Goal: Task Accomplishment & Management: Complete application form

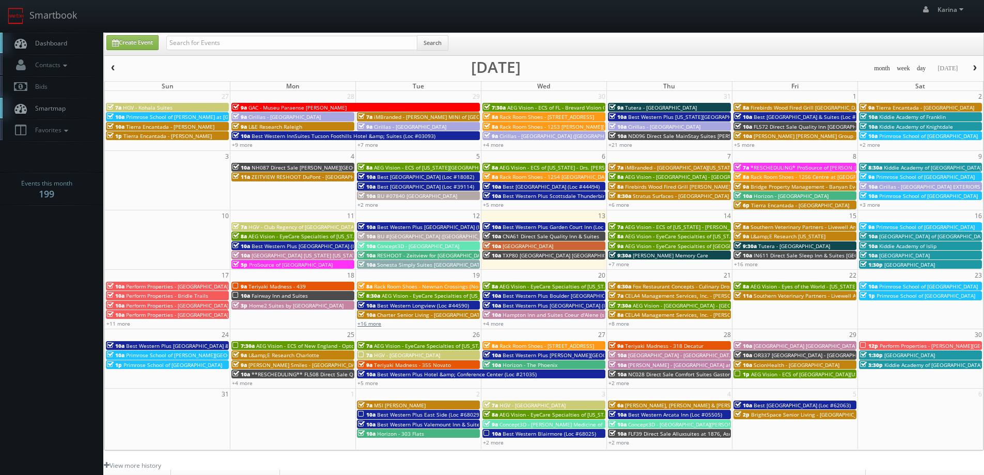
click at [377, 324] on link "+16 more" at bounding box center [369, 323] width 24 height 7
click at [131, 51] on div "Create Event Search" at bounding box center [545, 45] width 892 height 20
click at [134, 39] on link "Create Event" at bounding box center [132, 42] width 52 height 15
type input "[DATE]"
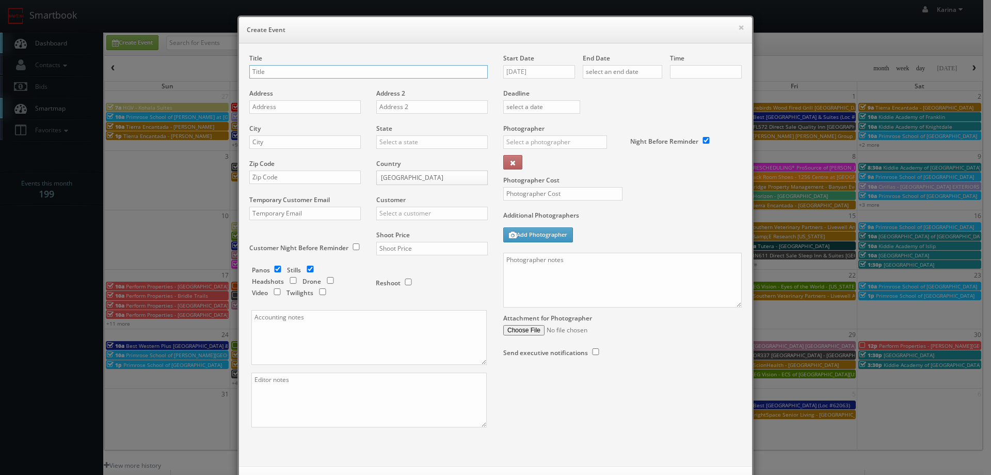
checkbox input "true"
type input "10:00am"
checkbox input "true"
click at [268, 70] on input "text" at bounding box center [368, 71] width 239 height 13
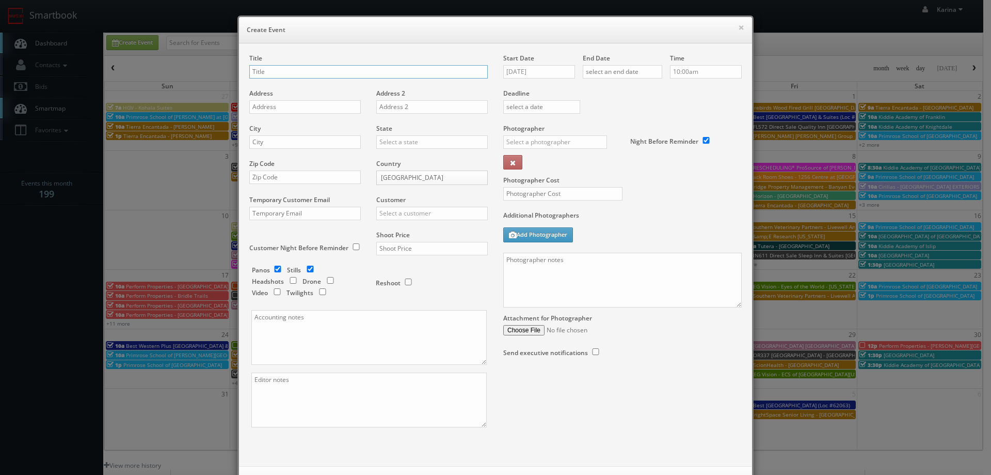
paste input "AEG Vision - [GEOGRAPHIC_DATA] – [US_STATE][GEOGRAPHIC_DATA]. ([GEOGRAPHIC_DATA…"
type input "AEG Vision - [GEOGRAPHIC_DATA] – [US_STATE][GEOGRAPHIC_DATA]. ([GEOGRAPHIC_DATA…"
click at [259, 106] on input "text" at bounding box center [305, 106] width 112 height 13
paste input "[STREET_ADDRESS][US_STATE]"
type input "[STREET_ADDRESS][US_STATE]"
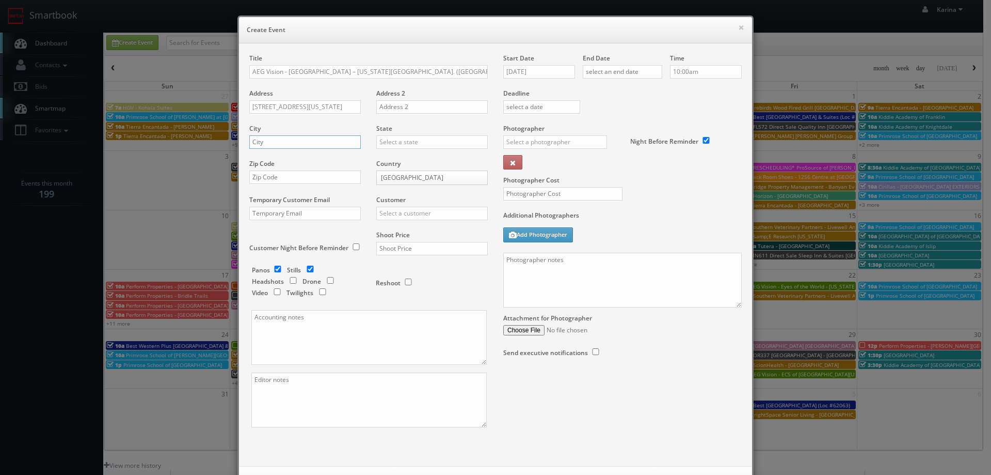
click at [311, 143] on input "text" at bounding box center [305, 141] width 112 height 13
type input "Baytown"
type input "[US_STATE]"
click at [394, 160] on div "[US_STATE]" at bounding box center [432, 158] width 110 height 17
click at [278, 173] on input "text" at bounding box center [305, 176] width 112 height 13
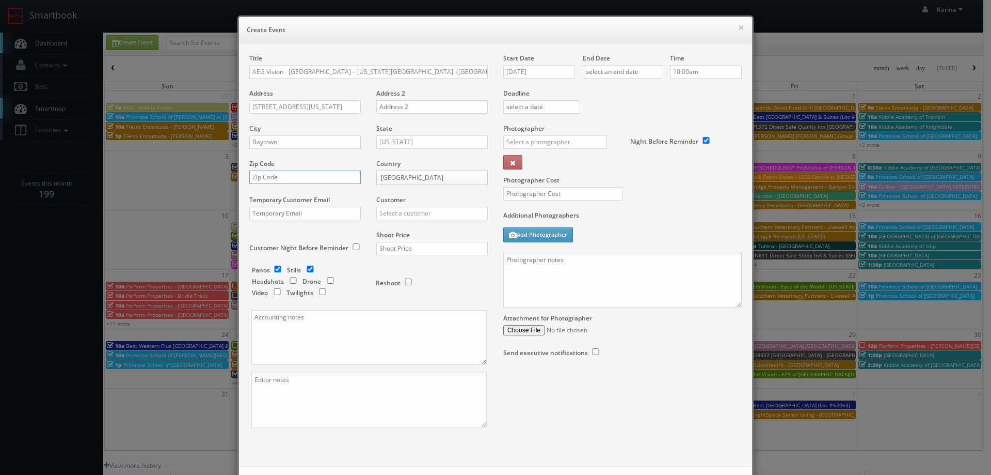
paste input "77520"
type input "77520"
click at [407, 215] on input "text" at bounding box center [432, 213] width 112 height 13
click at [402, 228] on div "AEG Vision" at bounding box center [432, 230] width 110 height 17
type input "AEG Vision"
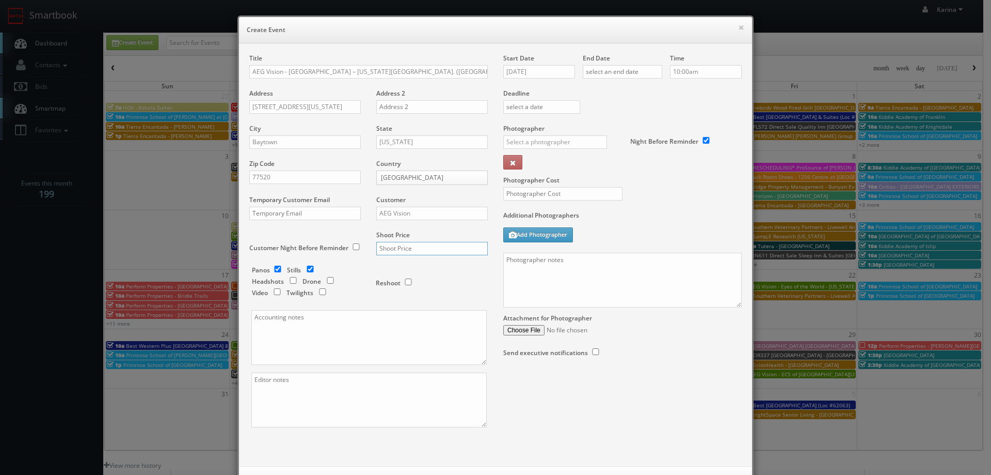
click at [406, 246] on input "text" at bounding box center [432, 248] width 112 height 13
type input "600"
click at [293, 280] on input "checkbox" at bounding box center [293, 280] width 15 height 7
checkbox input "true"
click at [273, 268] on input "checkbox" at bounding box center [277, 268] width 15 height 7
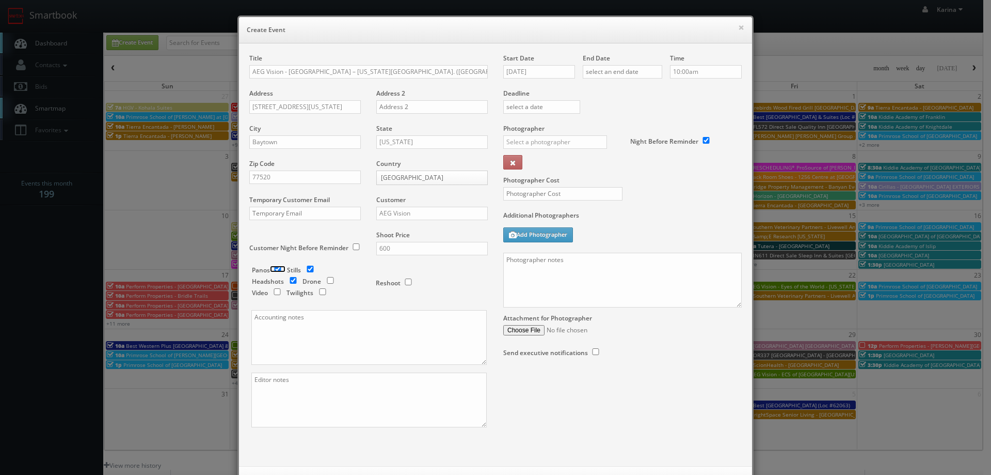
checkbox input "false"
click at [306, 268] on input "checkbox" at bounding box center [310, 268] width 15 height 7
checkbox input "false"
click at [552, 67] on input "[DATE]" at bounding box center [539, 71] width 72 height 13
click at [541, 165] on td "19" at bounding box center [540, 165] width 14 height 15
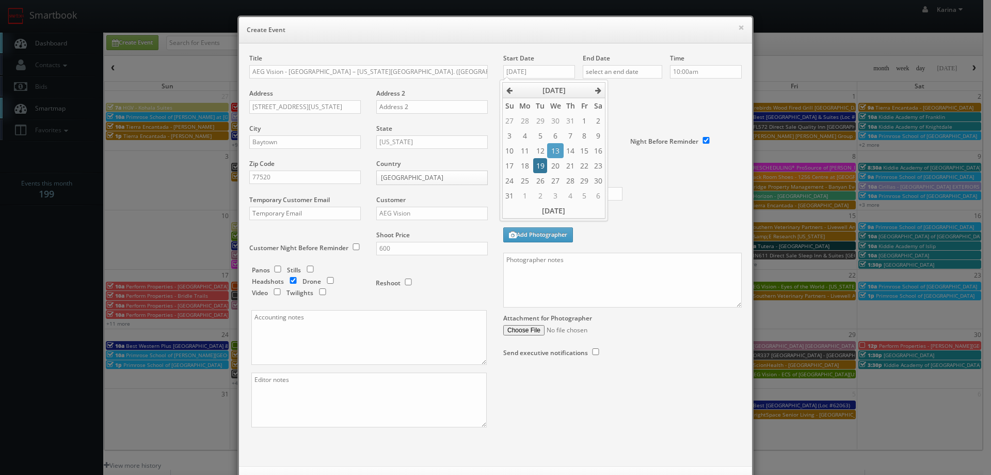
type input "[DATE]"
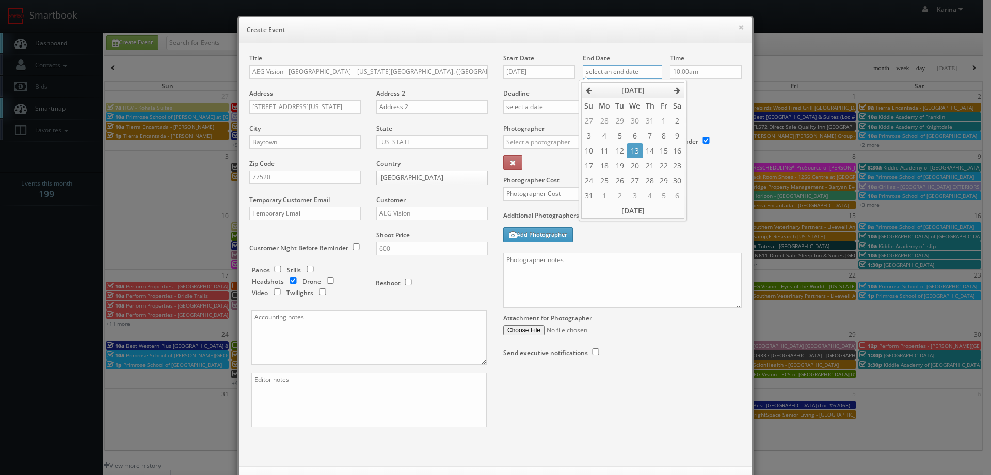
click at [621, 72] on input "text" at bounding box center [623, 71] width 80 height 13
click at [622, 165] on td "19" at bounding box center [620, 165] width 14 height 15
type input "[DATE]"
click at [697, 78] on input "10:00am" at bounding box center [706, 71] width 72 height 13
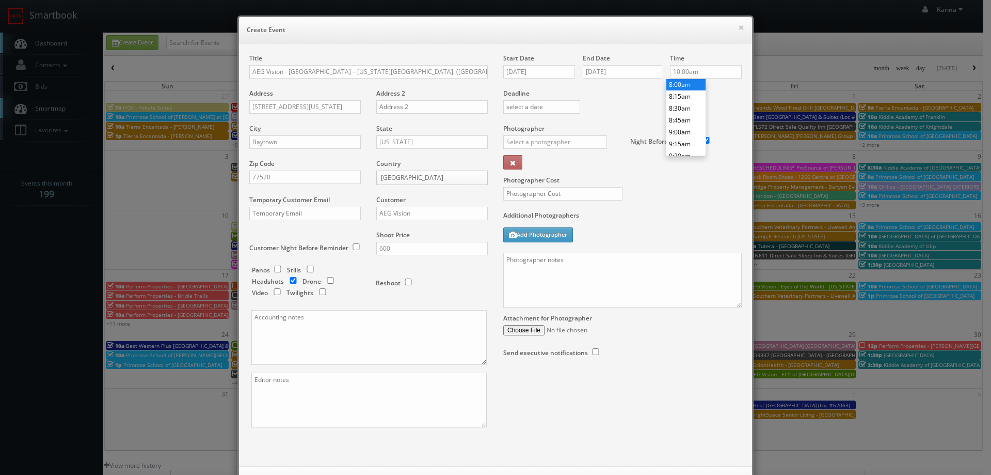
type input "8:00am"
click at [684, 89] on li "8:00am" at bounding box center [686, 84] width 39 height 12
click at [542, 264] on textarea at bounding box center [622, 279] width 239 height 55
paste textarea "[PHONE_NUMBER]"
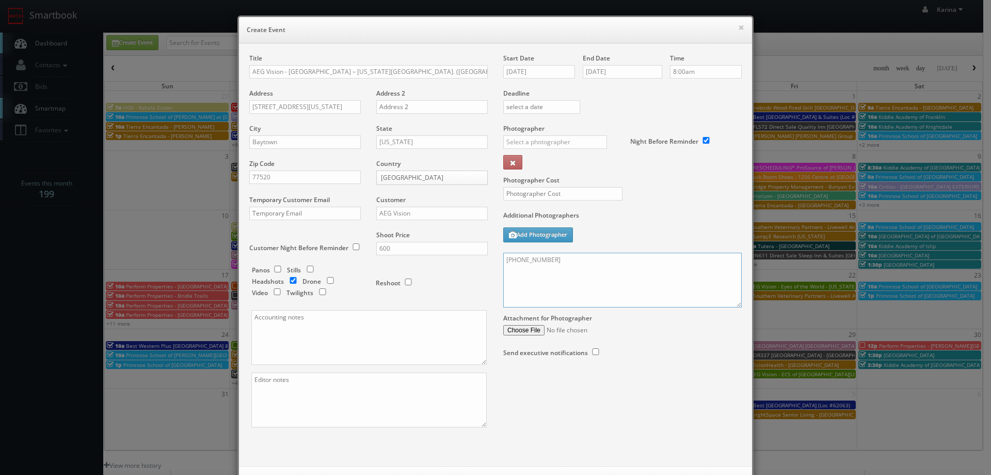
paste textarea "Loremi dolo. Si amet co adipisc 2 elitse do eiu tempor in ut lab etdo mag aliqu…"
click at [737, 306] on textarea at bounding box center [622, 279] width 239 height 55
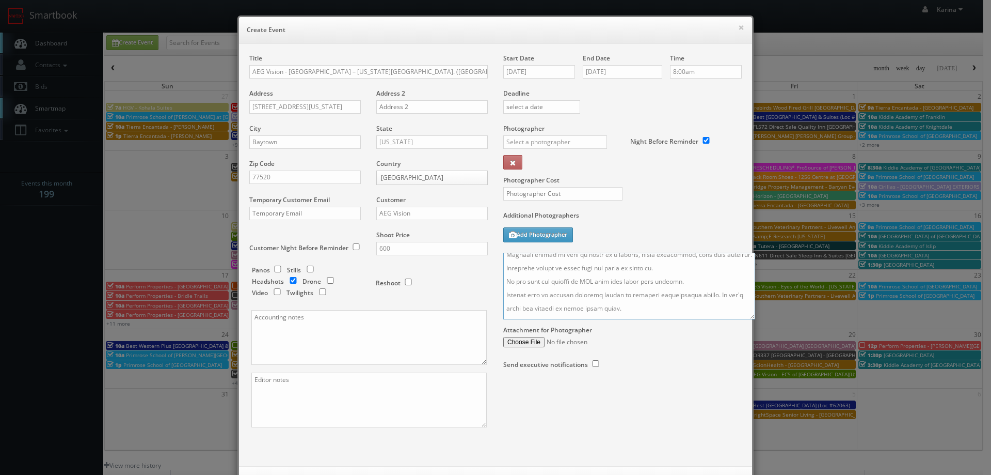
scroll to position [119, 0]
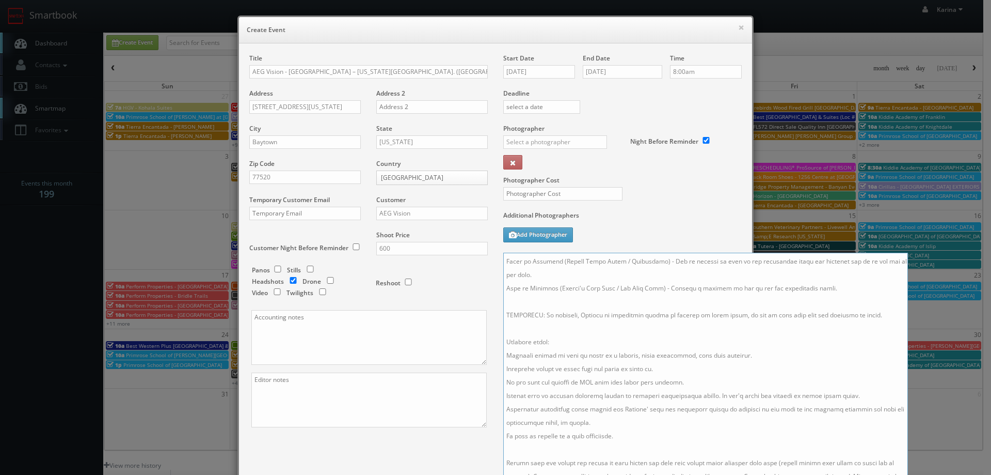
drag, startPoint x: 733, startPoint y: 305, endPoint x: 899, endPoint y: 495, distance: 252.1
click at [899, 474] on html "Smartbook Toggle Side Navigation Toggle Top Navigation [PERSON_NAME] [PERSON_NA…" at bounding box center [495, 331] width 991 height 662
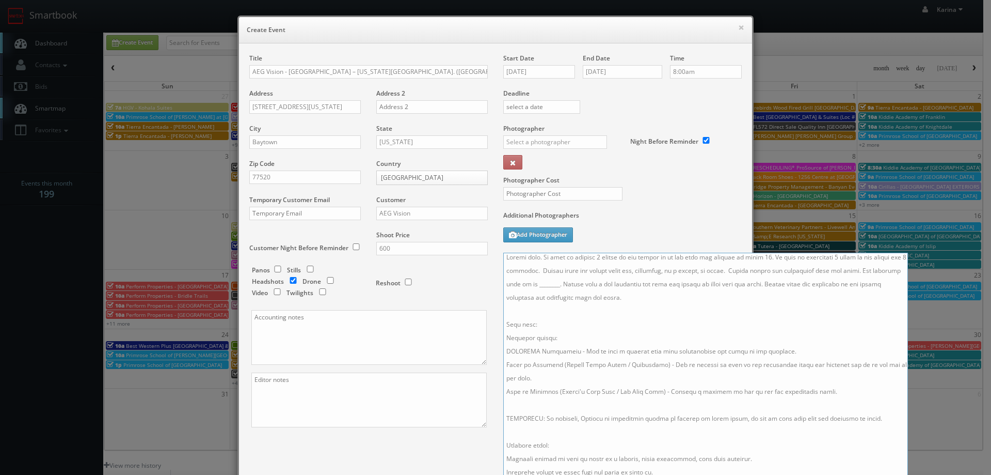
drag, startPoint x: 841, startPoint y: 392, endPoint x: 498, endPoint y: 315, distance: 350.9
click at [498, 315] on div "Start Date [DATE] End Date [DATE] Time 8:00am Deadline Photographer _justin _ph…" at bounding box center [623, 310] width 254 height 513
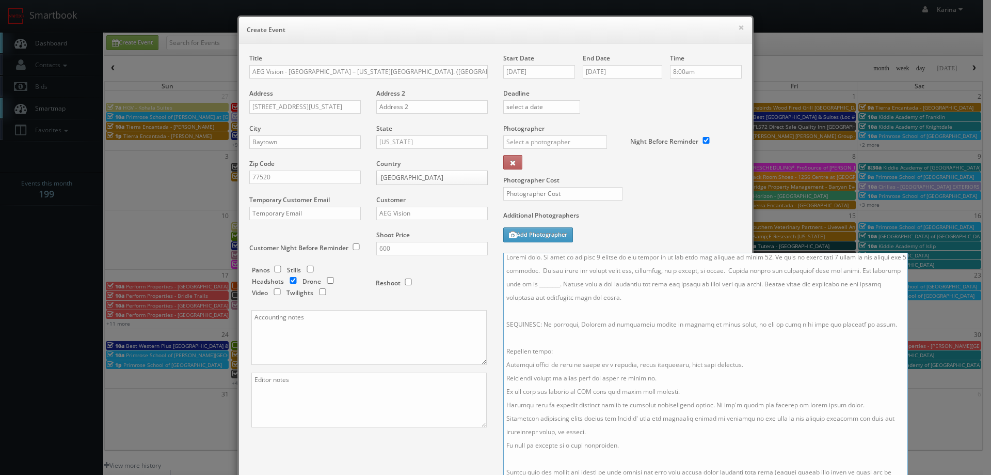
click at [529, 339] on textarea at bounding box center [705, 374] width 405 height 244
click at [520, 308] on textarea at bounding box center [705, 374] width 405 height 244
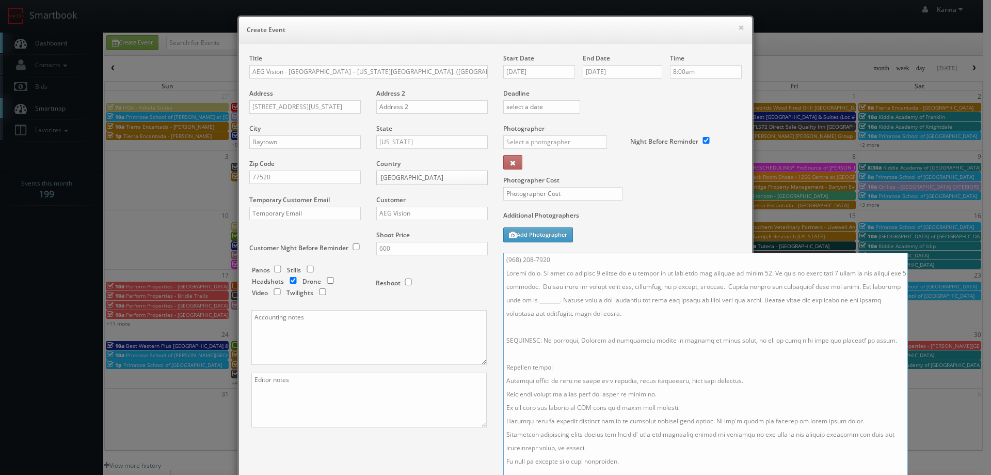
drag, startPoint x: 536, startPoint y: 285, endPoint x: 755, endPoint y: 272, distance: 219.8
click at [754, 271] on textarea at bounding box center [705, 374] width 405 height 244
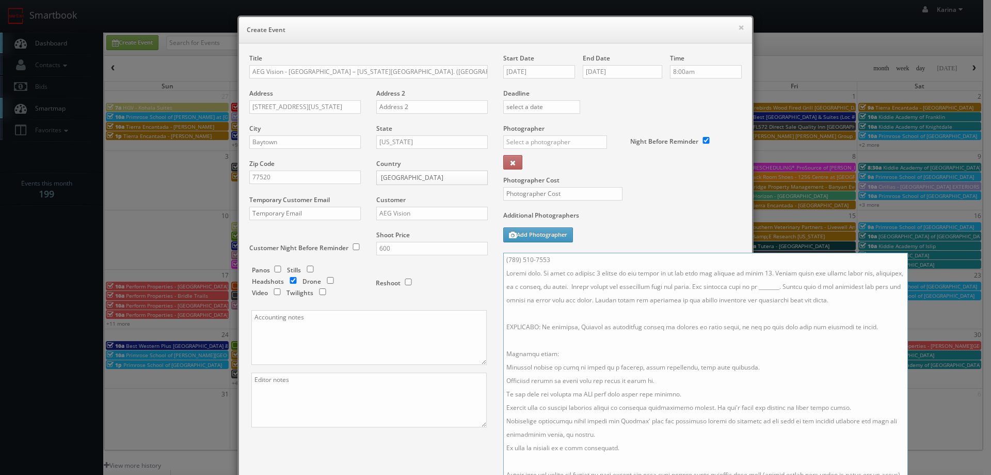
click at [590, 271] on textarea at bounding box center [705, 374] width 405 height 244
click at [752, 270] on textarea at bounding box center [705, 374] width 405 height 244
click at [593, 276] on textarea at bounding box center [705, 374] width 405 height 244
drag, startPoint x: 778, startPoint y: 287, endPoint x: 795, endPoint y: 287, distance: 17.0
click at [778, 287] on textarea at bounding box center [705, 374] width 405 height 244
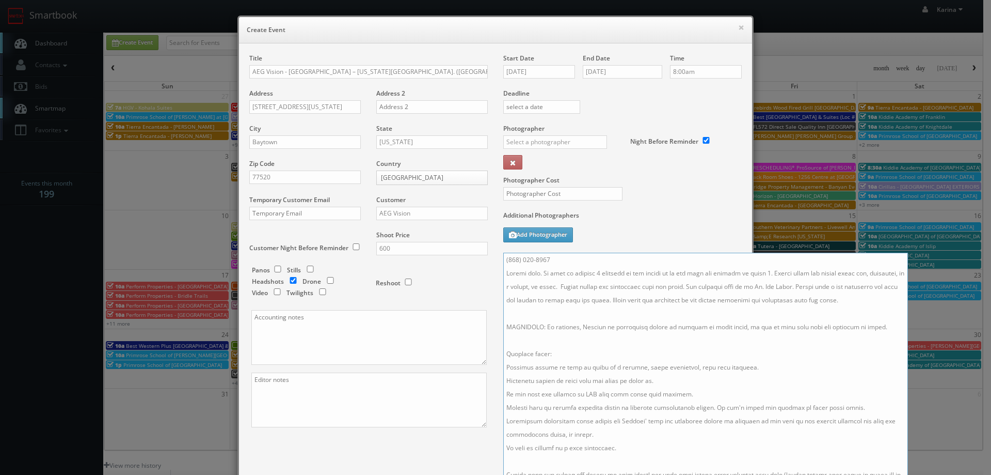
scroll to position [12, 0]
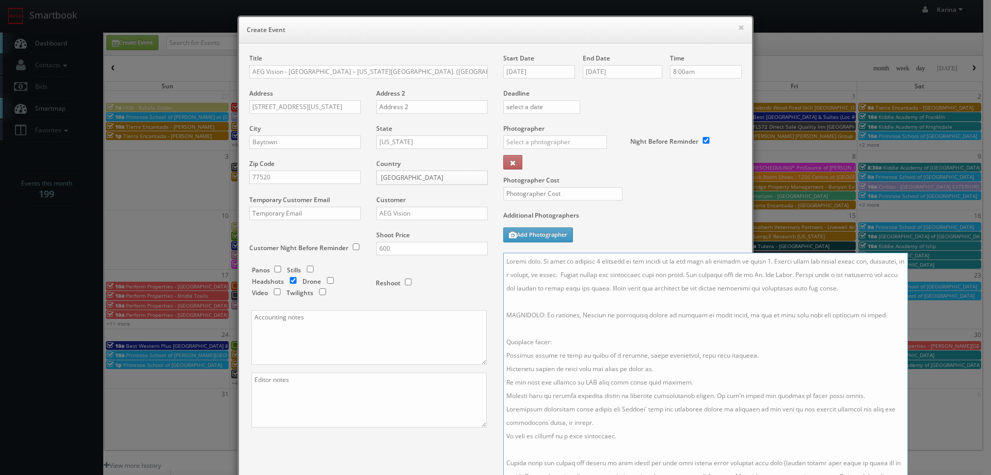
drag, startPoint x: 877, startPoint y: 316, endPoint x: 510, endPoint y: 308, distance: 367.2
click at [510, 308] on textarea at bounding box center [705, 374] width 405 height 244
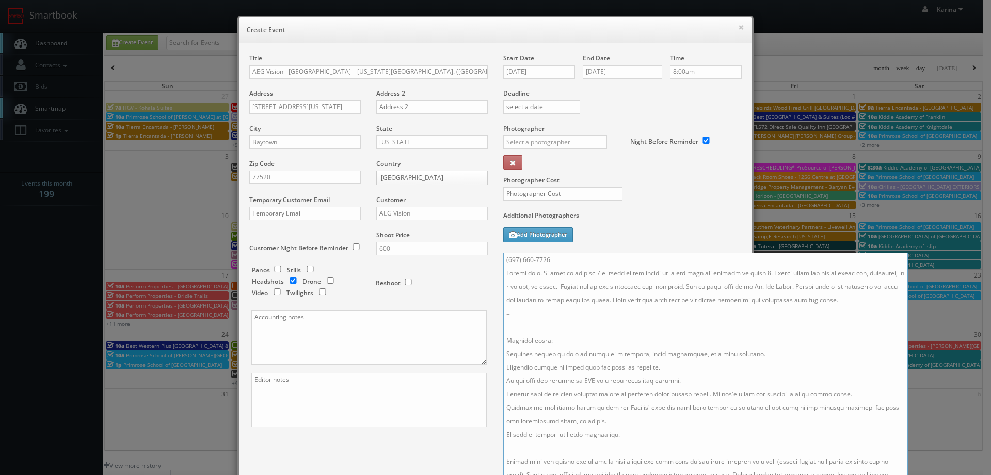
scroll to position [0, 0]
drag, startPoint x: 560, startPoint y: 287, endPoint x: 766, endPoint y: 273, distance: 207.0
click at [766, 273] on textarea at bounding box center [705, 374] width 405 height 244
click at [773, 272] on textarea at bounding box center [705, 374] width 405 height 244
click at [740, 287] on textarea at bounding box center [705, 374] width 405 height 244
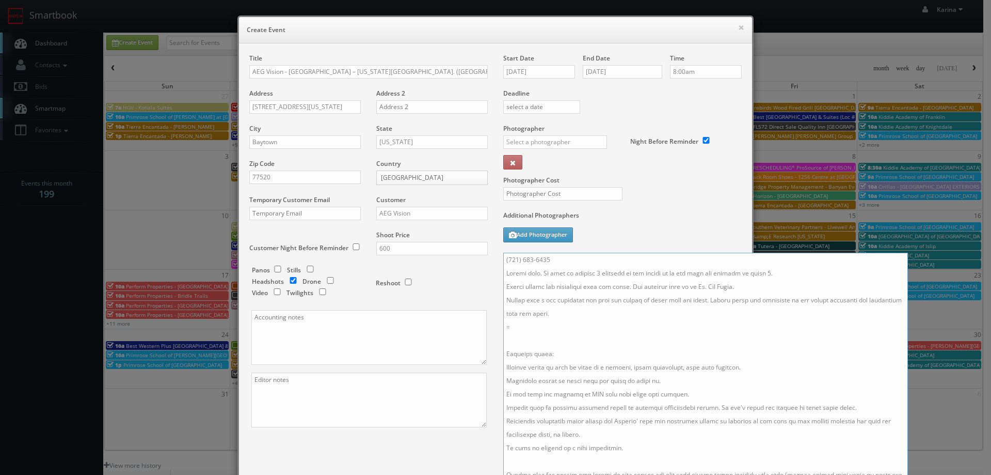
drag, startPoint x: 519, startPoint y: 327, endPoint x: 495, endPoint y: 326, distance: 23.8
click at [496, 326] on div "Start Date [DATE] End Date [DATE] Time 8:00am Deadline Photographer _justin _ph…" at bounding box center [623, 310] width 254 height 513
click at [524, 341] on textarea at bounding box center [705, 374] width 405 height 244
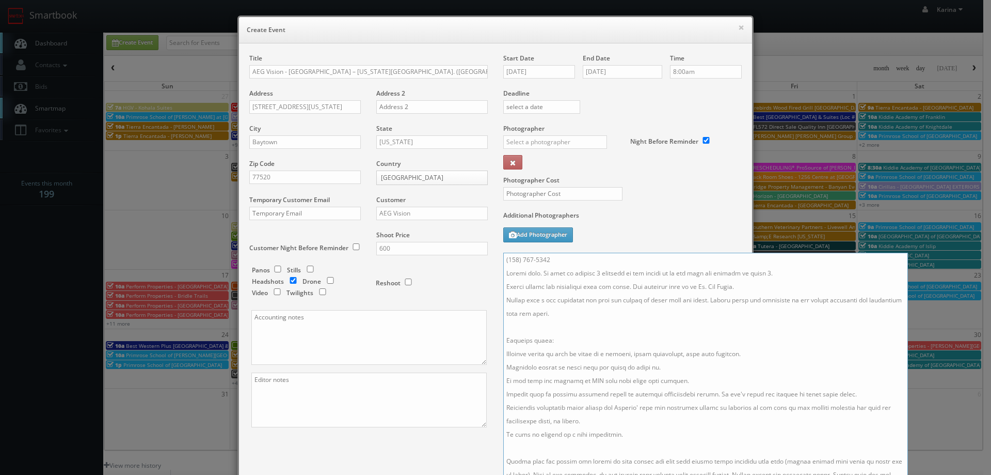
scroll to position [155, 0]
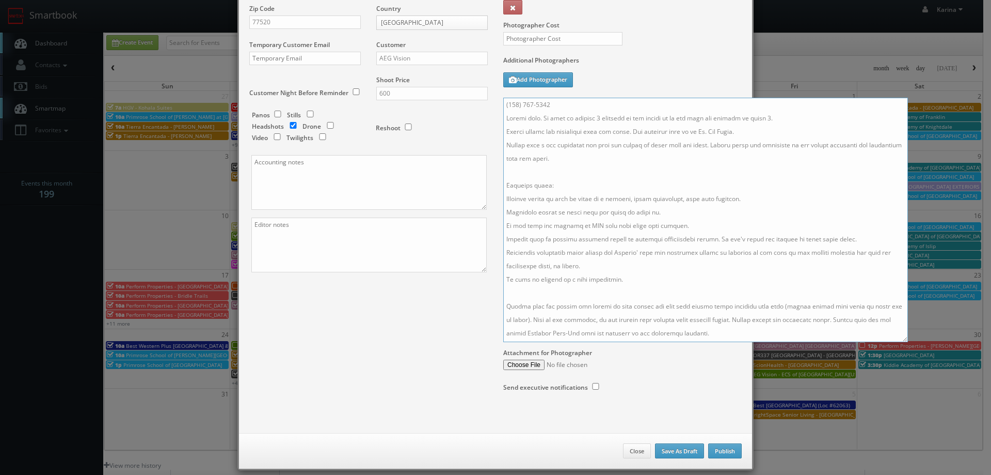
type textarea "(769) 082-4814 Loremi dolo. Si amet co adipisc 8 elitsedd ei tem incidi ut la e…"
click at [534, 38] on input "text" at bounding box center [562, 38] width 119 height 13
type input "250"
click at [730, 452] on button "Publish" at bounding box center [725, 450] width 34 height 15
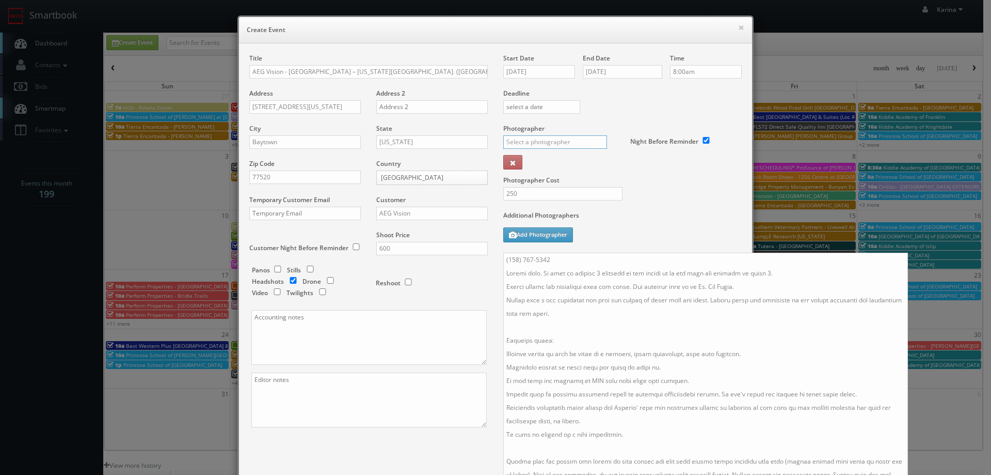
click at [511, 139] on input "text" at bounding box center [555, 141] width 104 height 13
click at [529, 161] on div "[PERSON_NAME]" at bounding box center [559, 164] width 110 height 17
type input "[PERSON_NAME]"
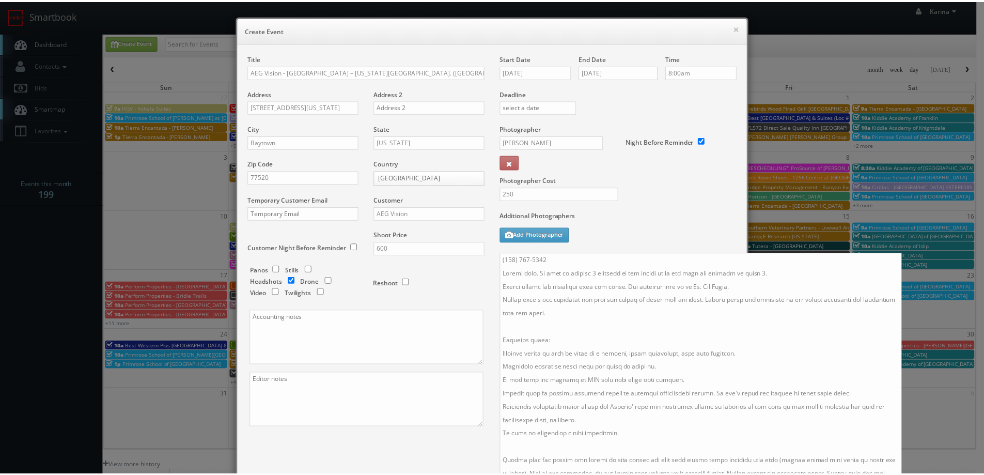
scroll to position [166, 0]
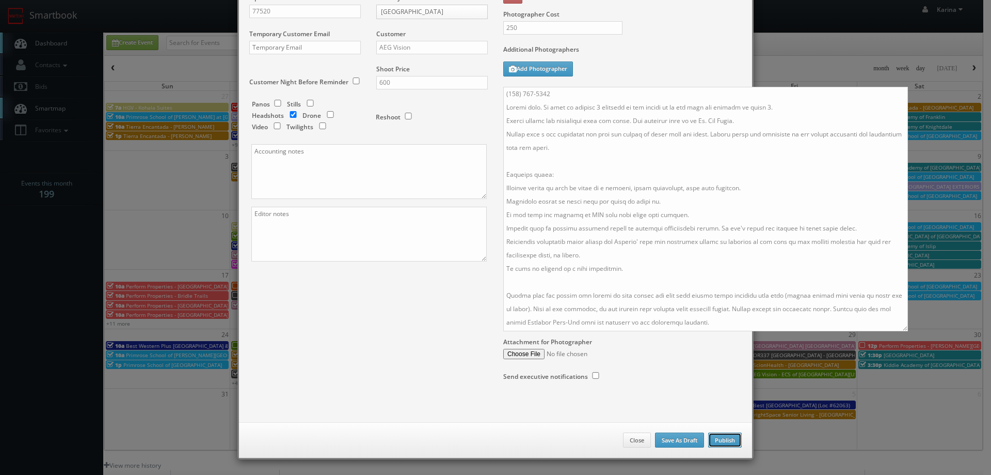
click at [722, 446] on button "Publish" at bounding box center [725, 439] width 34 height 15
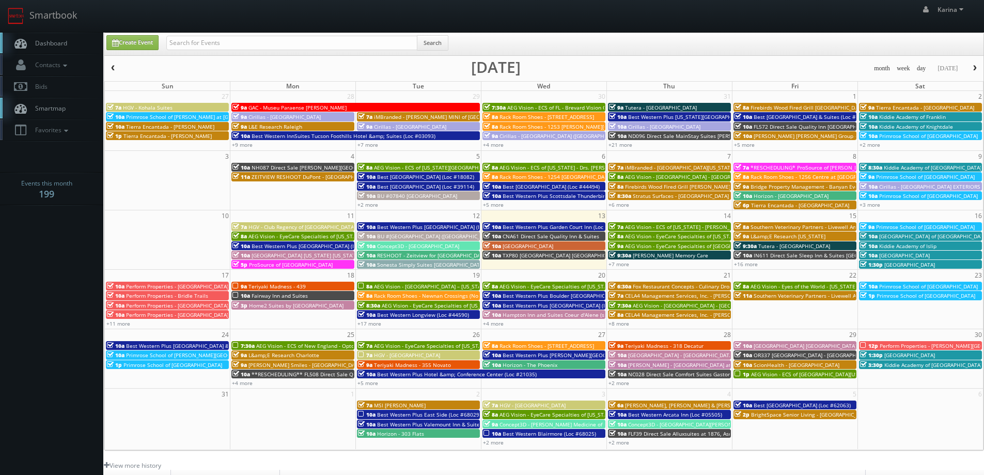
click at [50, 45] on span "Dashboard" at bounding box center [48, 43] width 37 height 9
click at [876, 203] on link "+3 more" at bounding box center [869, 204] width 21 height 7
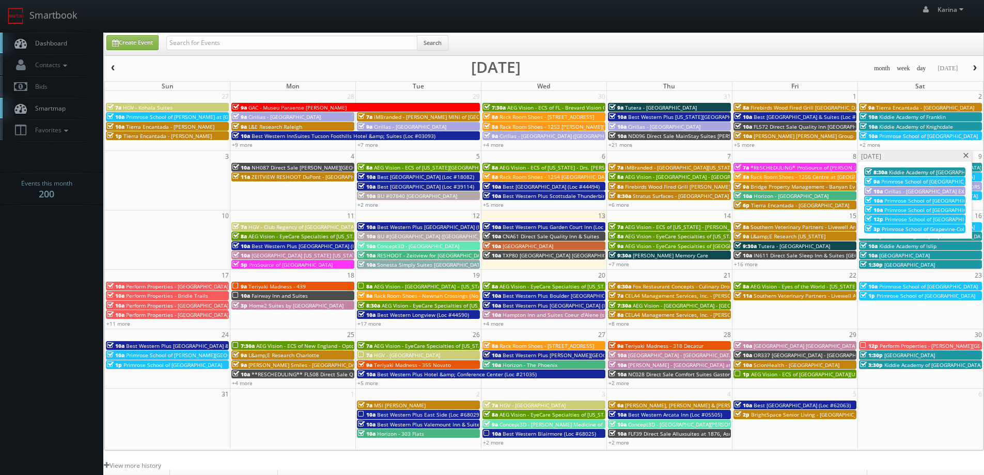
click at [967, 154] on span at bounding box center [965, 156] width 7 height 6
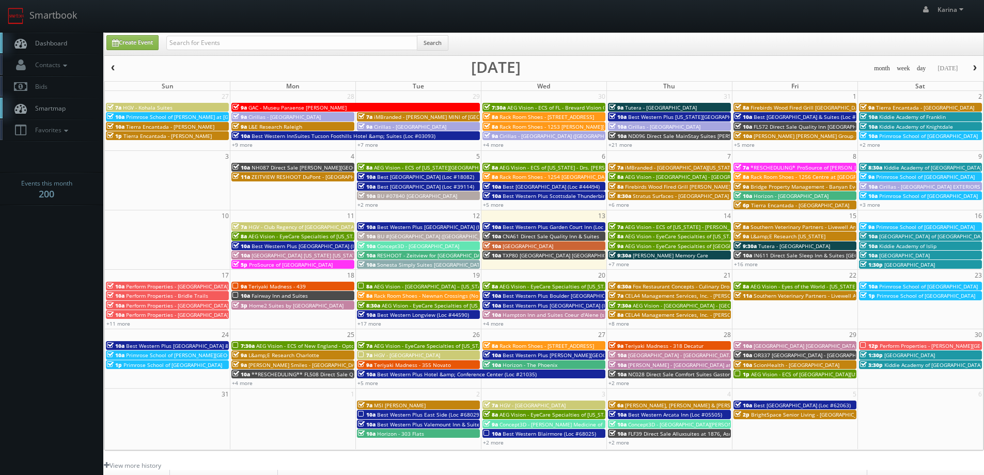
click at [939, 227] on span "Primrose School of [GEOGRAPHIC_DATA]" at bounding box center [925, 226] width 99 height 7
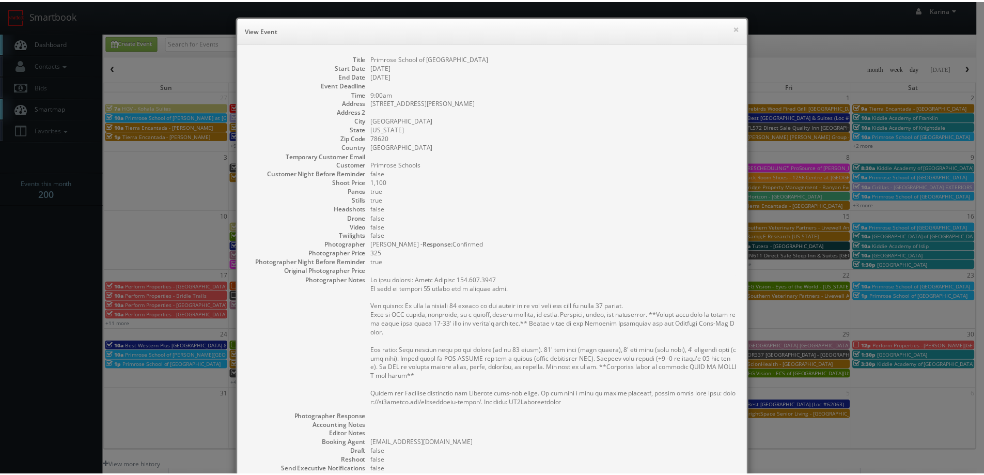
scroll to position [152, 0]
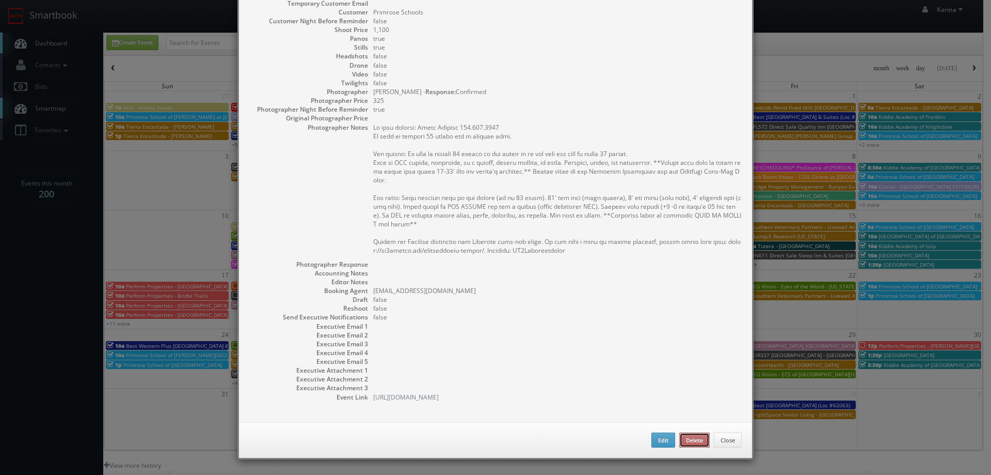
drag, startPoint x: 683, startPoint y: 442, endPoint x: 543, endPoint y: 38, distance: 427.8
click at [683, 442] on button "Delete" at bounding box center [695, 439] width 30 height 15
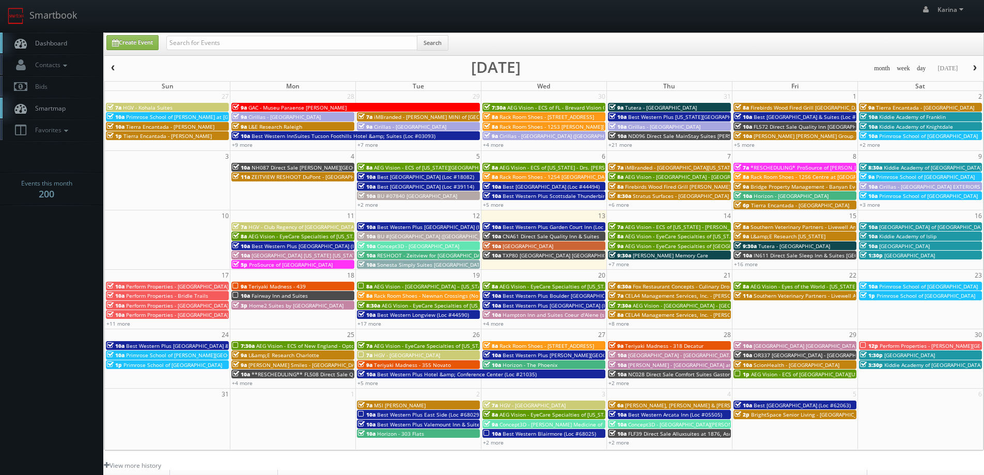
click at [49, 38] on link "Dashboard" at bounding box center [51, 43] width 103 height 21
click at [55, 50] on link "Dashboard" at bounding box center [51, 43] width 103 height 21
click at [54, 51] on link "Dashboard" at bounding box center [51, 43] width 103 height 21
click at [44, 43] on span "Dashboard" at bounding box center [48, 43] width 37 height 9
click at [624, 264] on link "+7 more" at bounding box center [618, 263] width 21 height 7
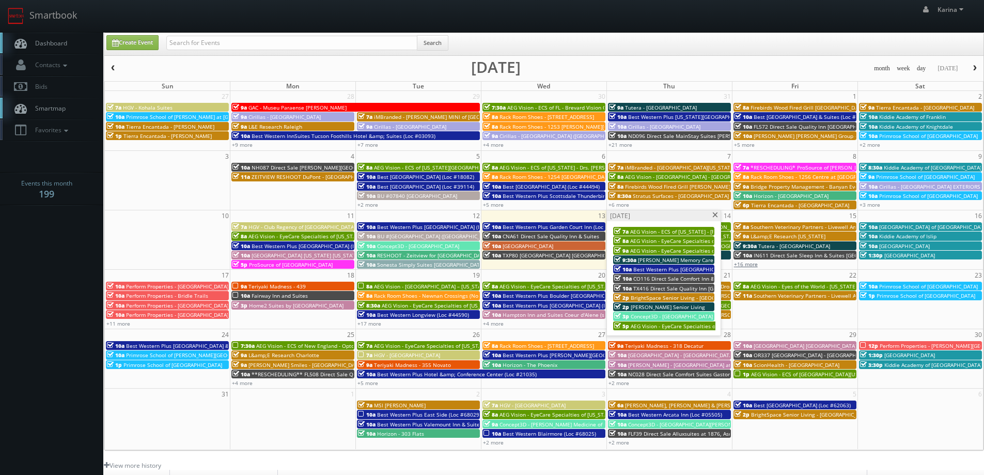
click at [750, 264] on link "+16 more" at bounding box center [746, 263] width 24 height 7
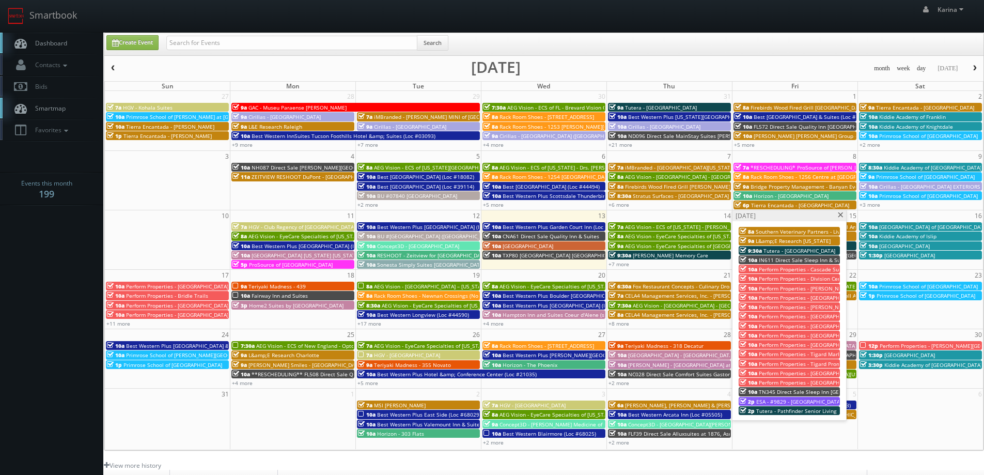
click at [842, 216] on span at bounding box center [840, 215] width 7 height 6
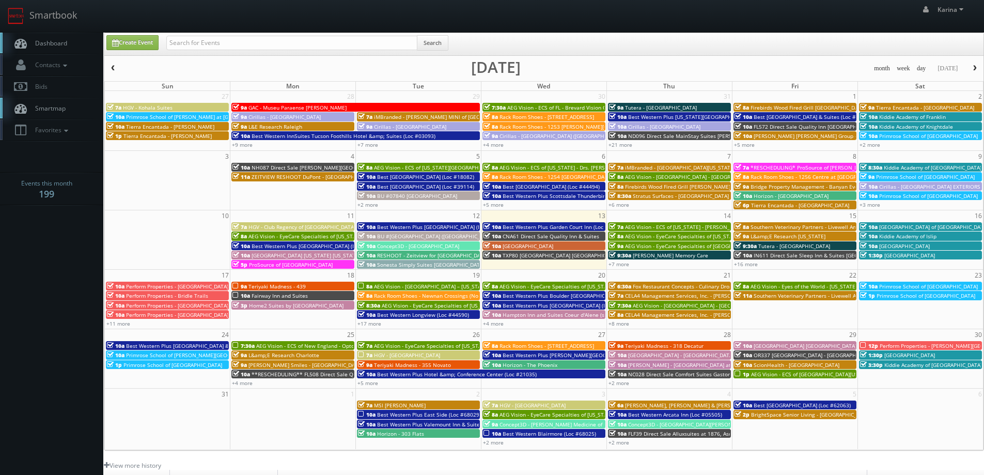
scroll to position [155, 0]
